Goal: Transaction & Acquisition: Subscribe to service/newsletter

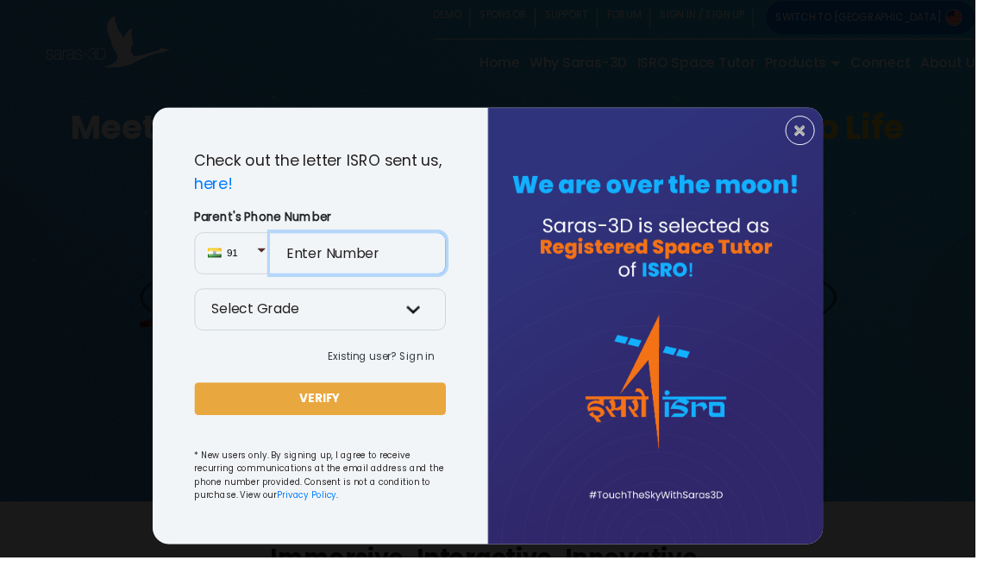
click at [362, 267] on input "Parent's Phone Number" at bounding box center [368, 260] width 181 height 43
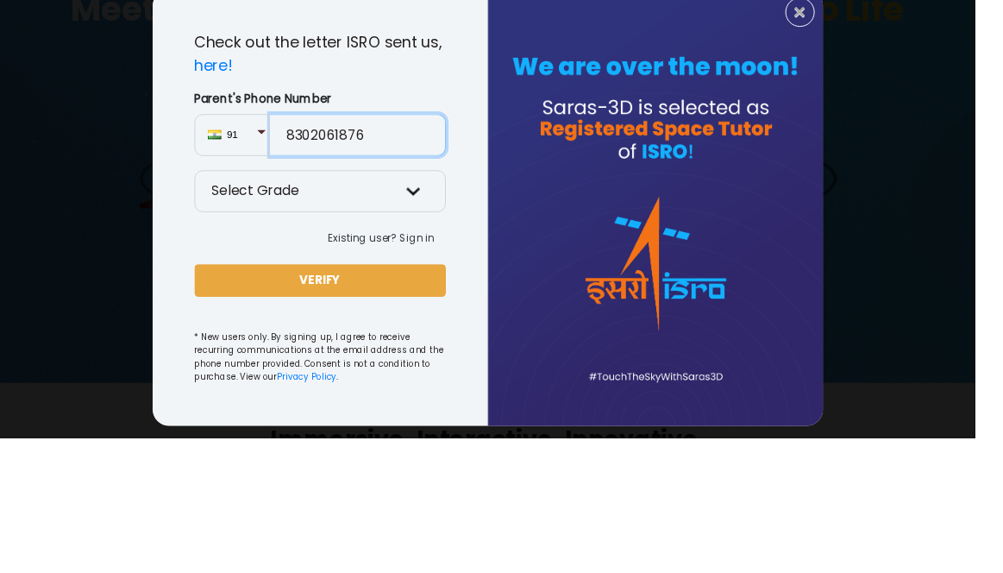
type input "8302061876"
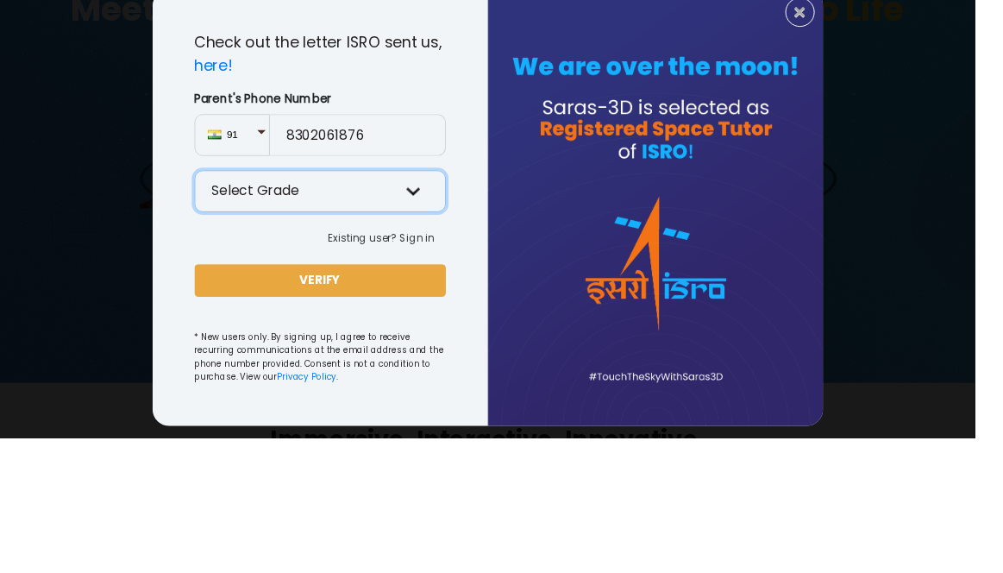
click at [411, 330] on select "Select Grade Grade 9 th Grade 10 th Grade 11 th Grade 12 th" at bounding box center [329, 318] width 259 height 43
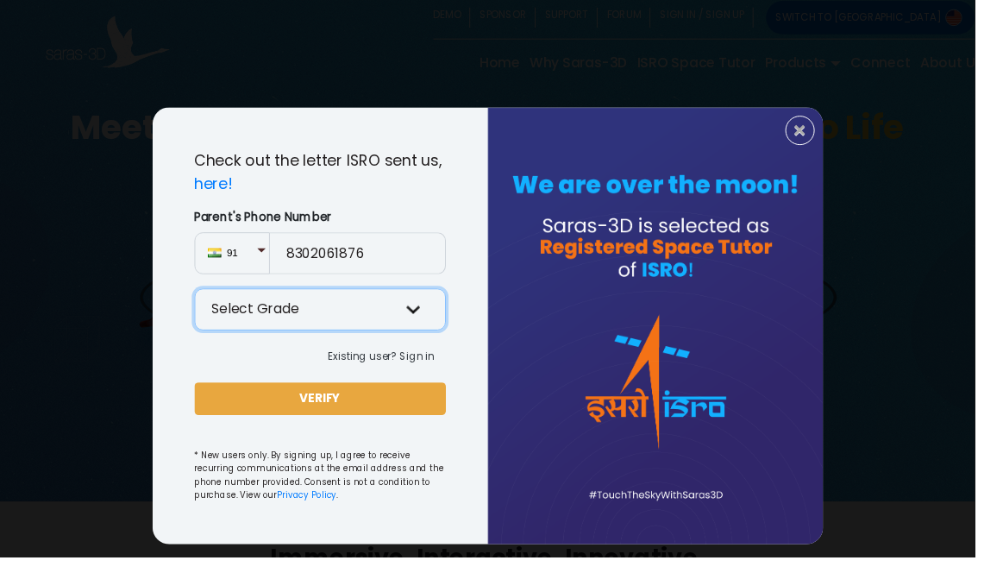
select select "12"
click at [214, 297] on select "Select Grade Grade 9 th Grade 10 th Grade 11 th Grade 12 th" at bounding box center [329, 318] width 259 height 43
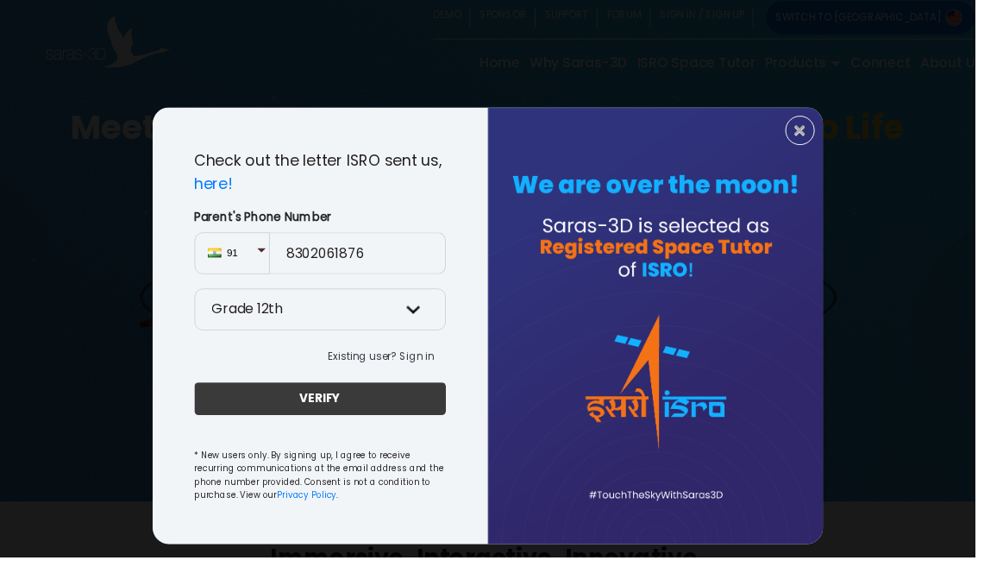
click at [255, 423] on button "VERIFY" at bounding box center [329, 410] width 259 height 34
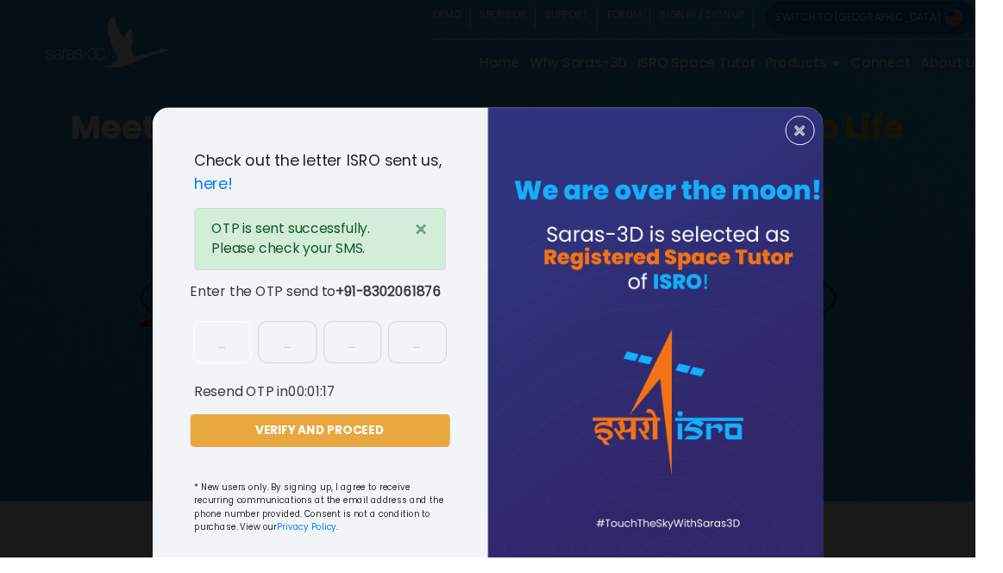
click at [233, 345] on input "text" at bounding box center [229, 351] width 60 height 43
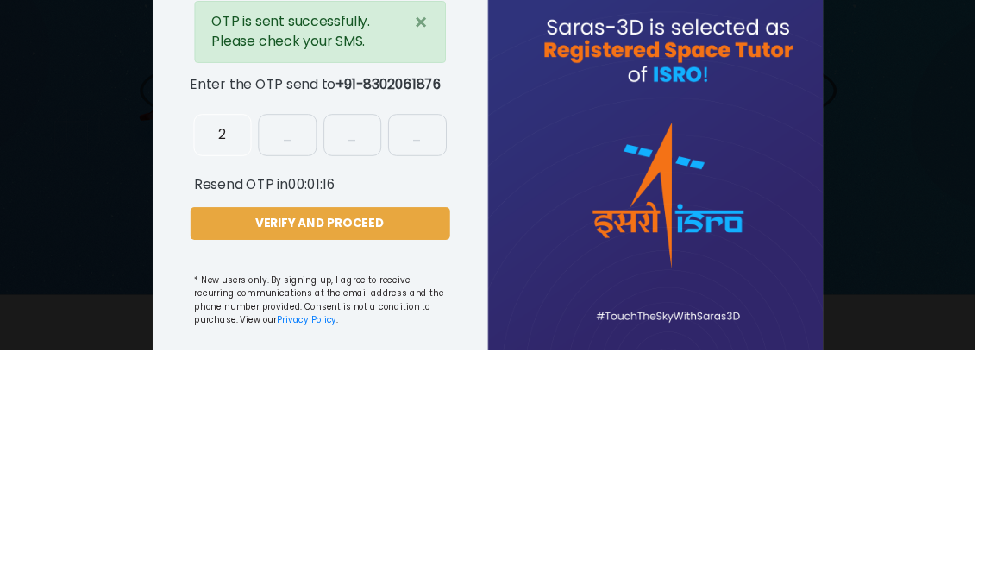
type input "2"
type input "5"
type input "9"
type input "0"
click at [594, 372] on div at bounding box center [674, 351] width 345 height 482
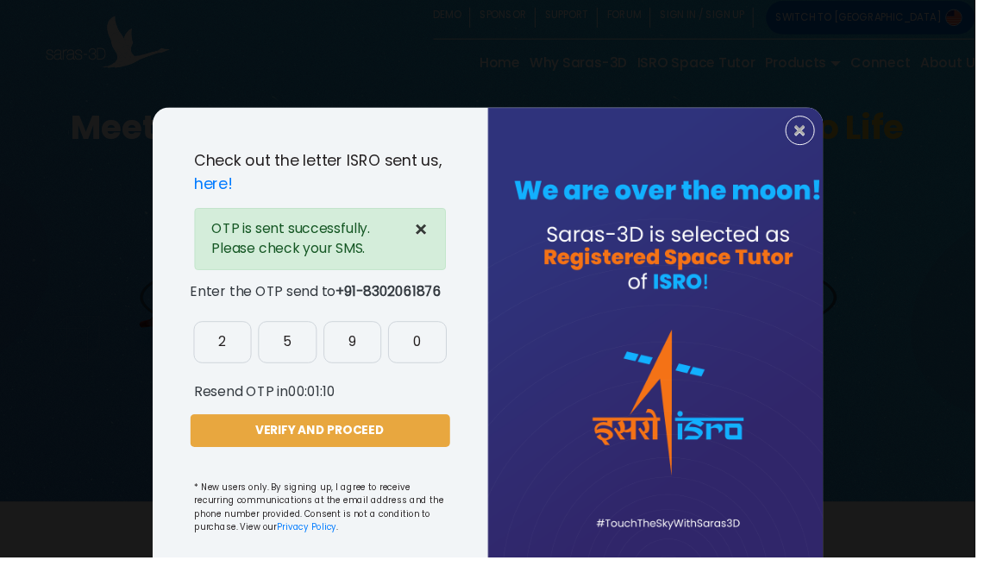
click at [458, 218] on button "×" at bounding box center [433, 236] width 49 height 43
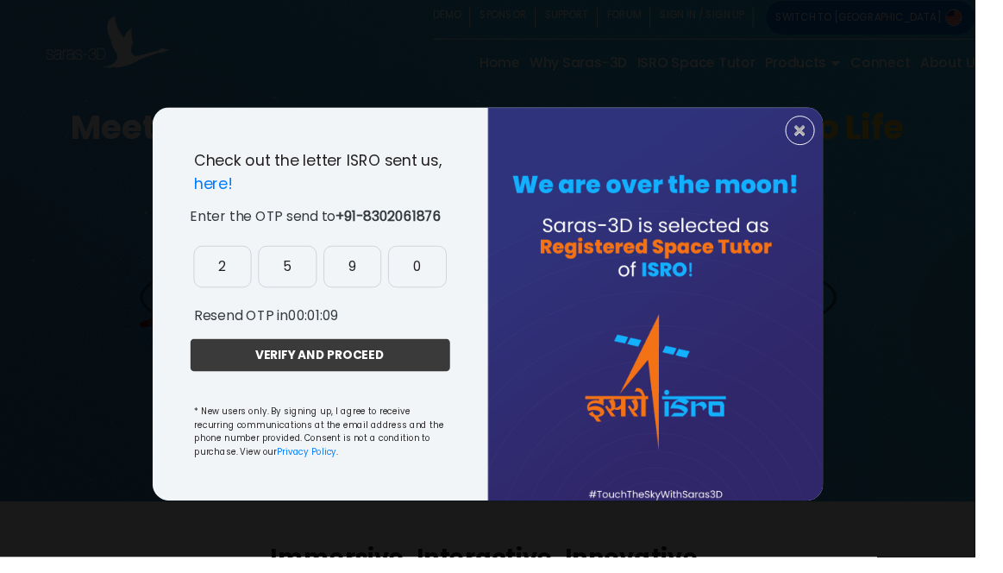
click at [454, 360] on button "VERIFY AND PROCEED" at bounding box center [329, 365] width 267 height 34
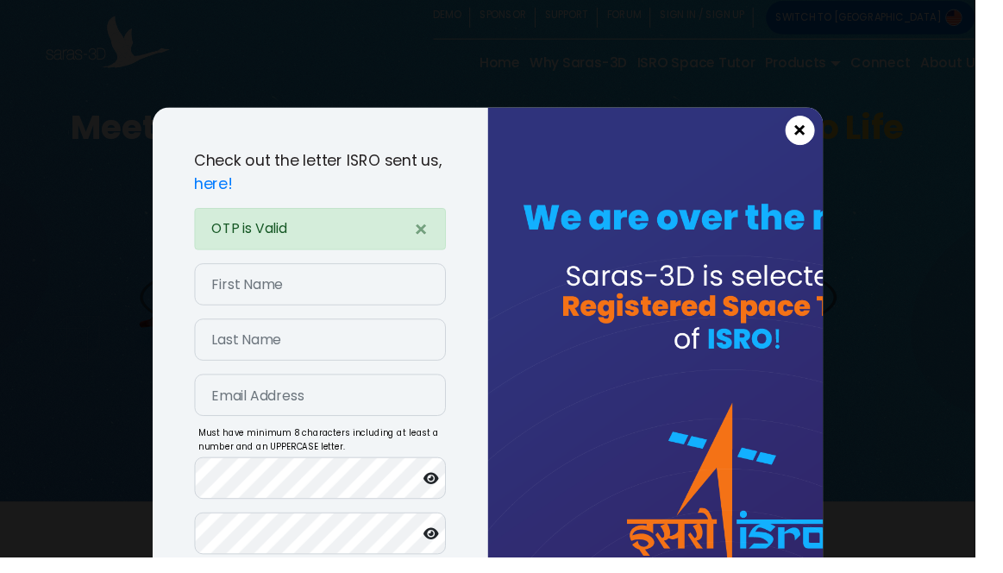
click at [831, 136] on span "×" at bounding box center [823, 134] width 15 height 22
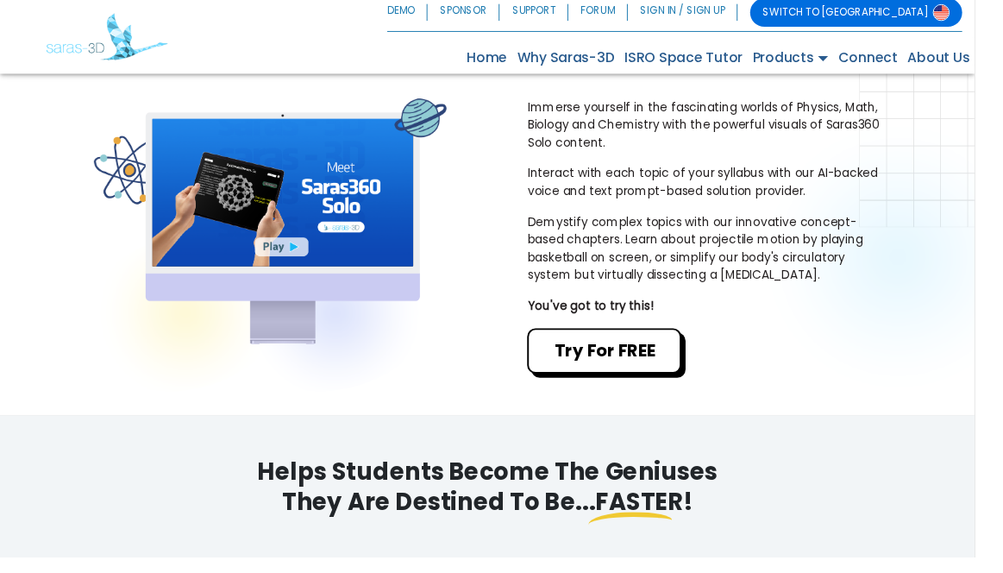
scroll to position [565, 0]
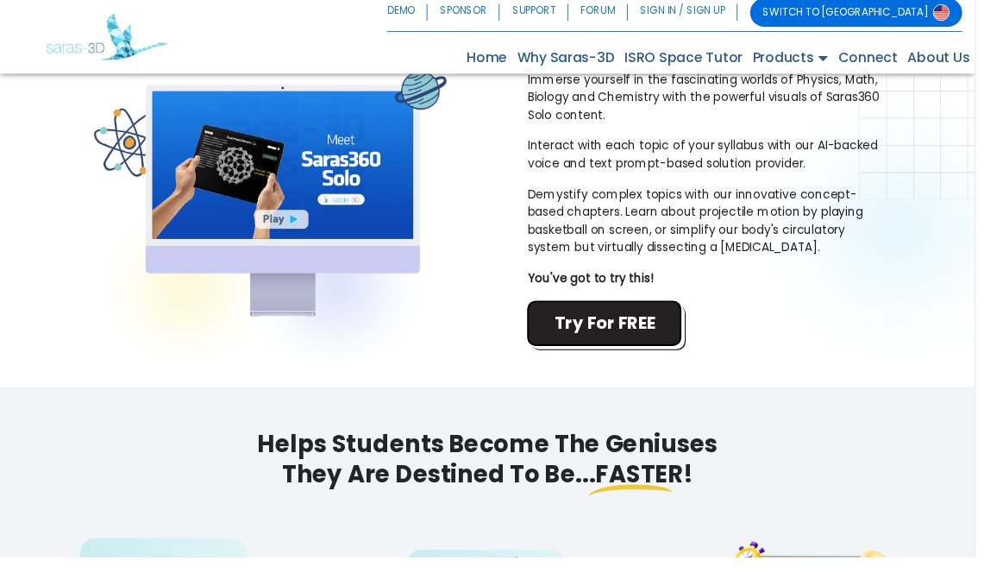
click at [644, 356] on button "Try For FREE" at bounding box center [622, 333] width 159 height 47
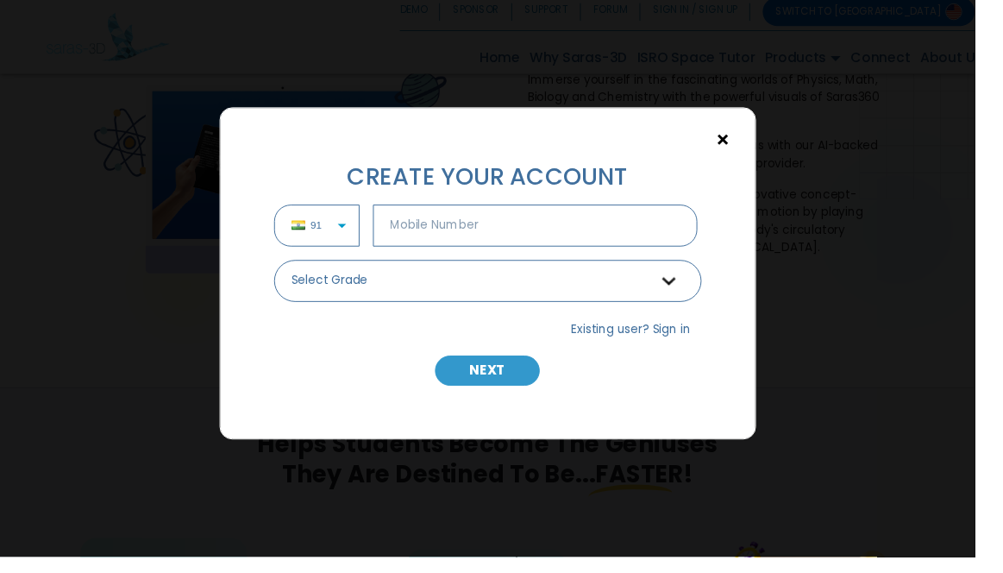
click at [752, 137] on span "×" at bounding box center [745, 144] width 15 height 22
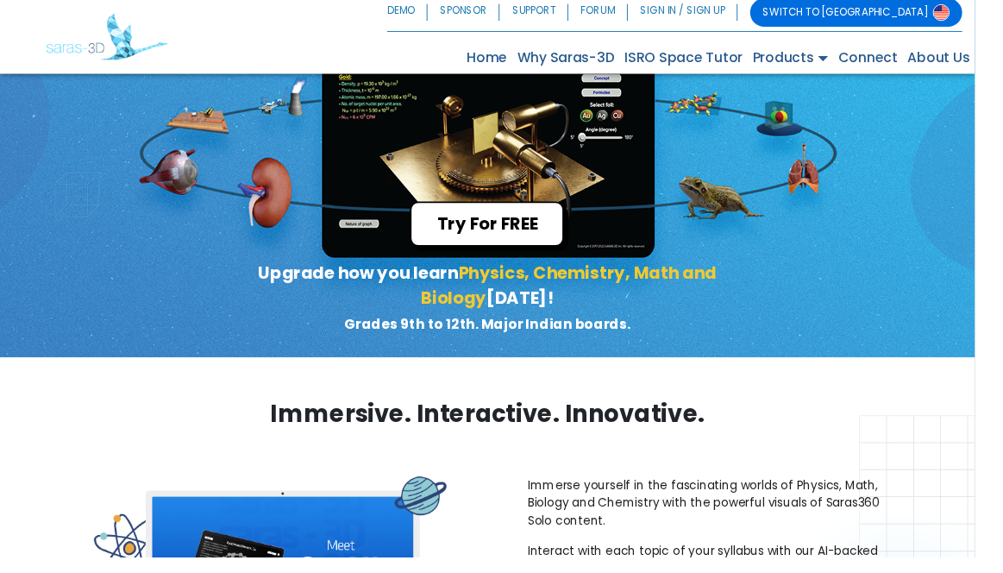
scroll to position [0, 0]
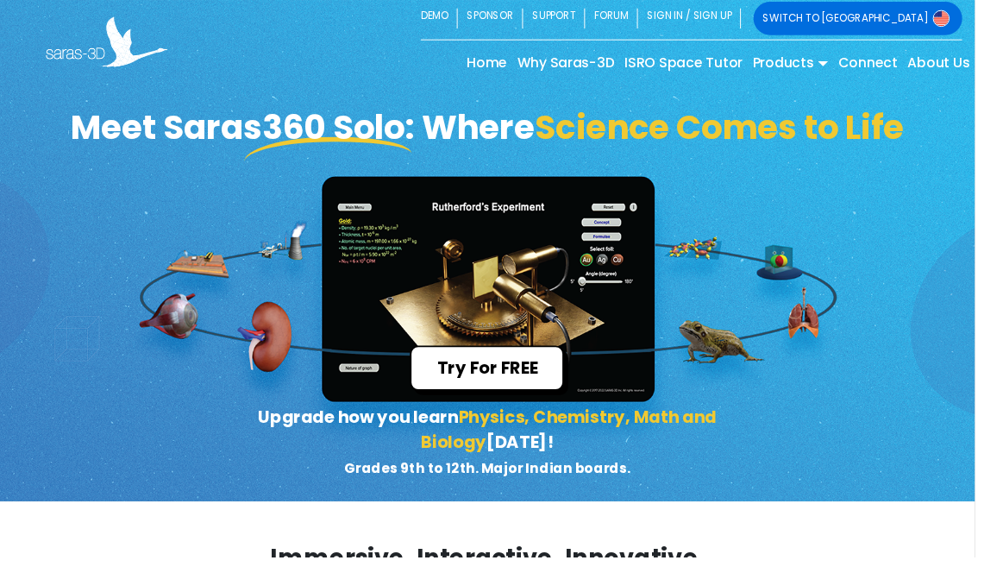
click at [986, 22] on link "SWITCH TO [GEOGRAPHIC_DATA]" at bounding box center [882, 19] width 215 height 35
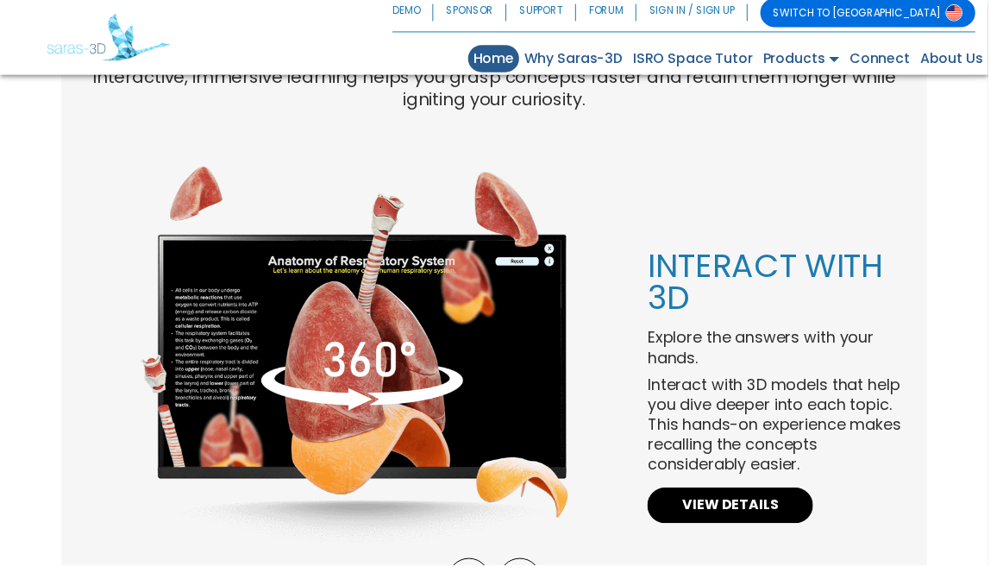
scroll to position [1248, 0]
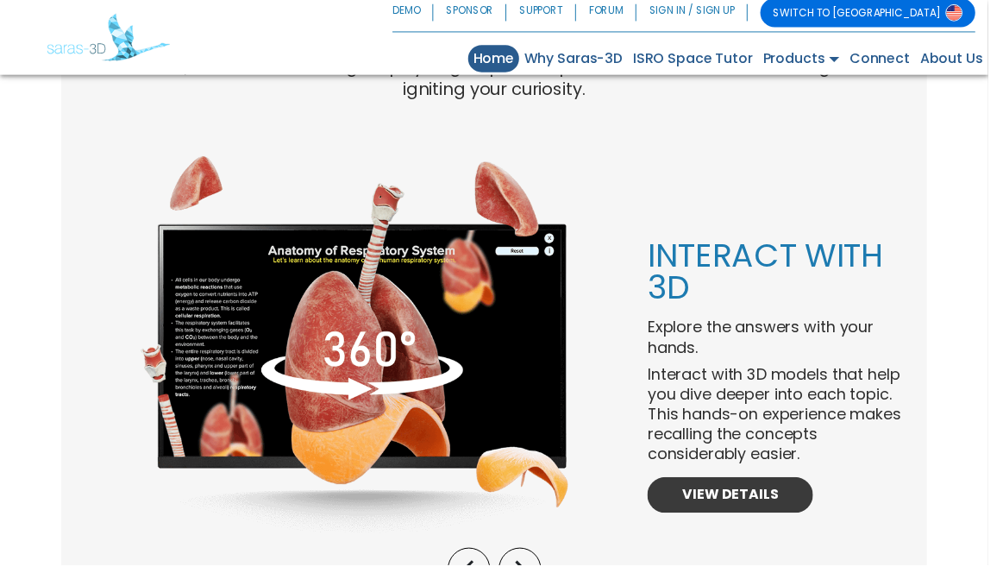
click at [780, 512] on link "VIEW DETAILS" at bounding box center [741, 502] width 168 height 36
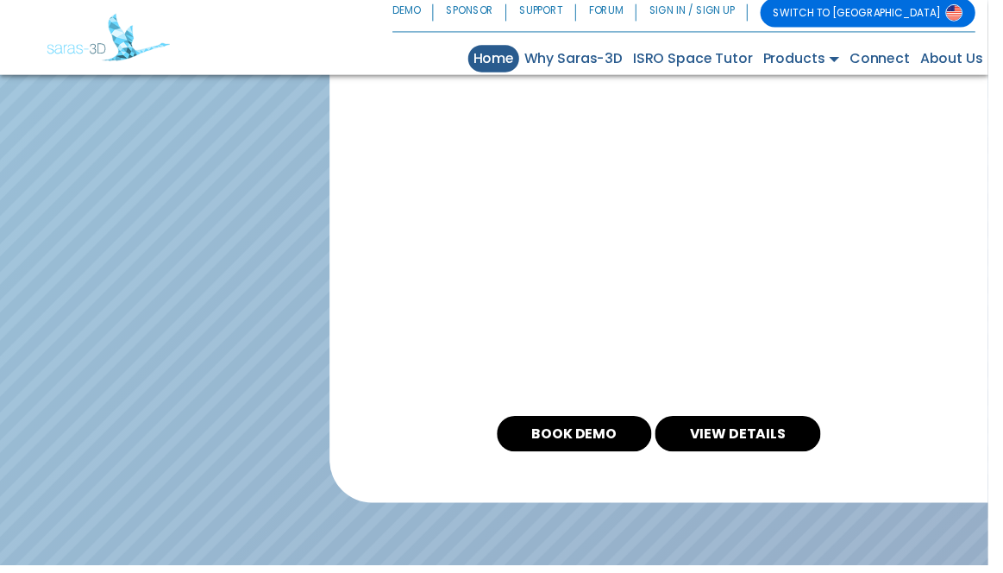
scroll to position [3296, 0]
